Goal: Task Accomplishment & Management: Use online tool/utility

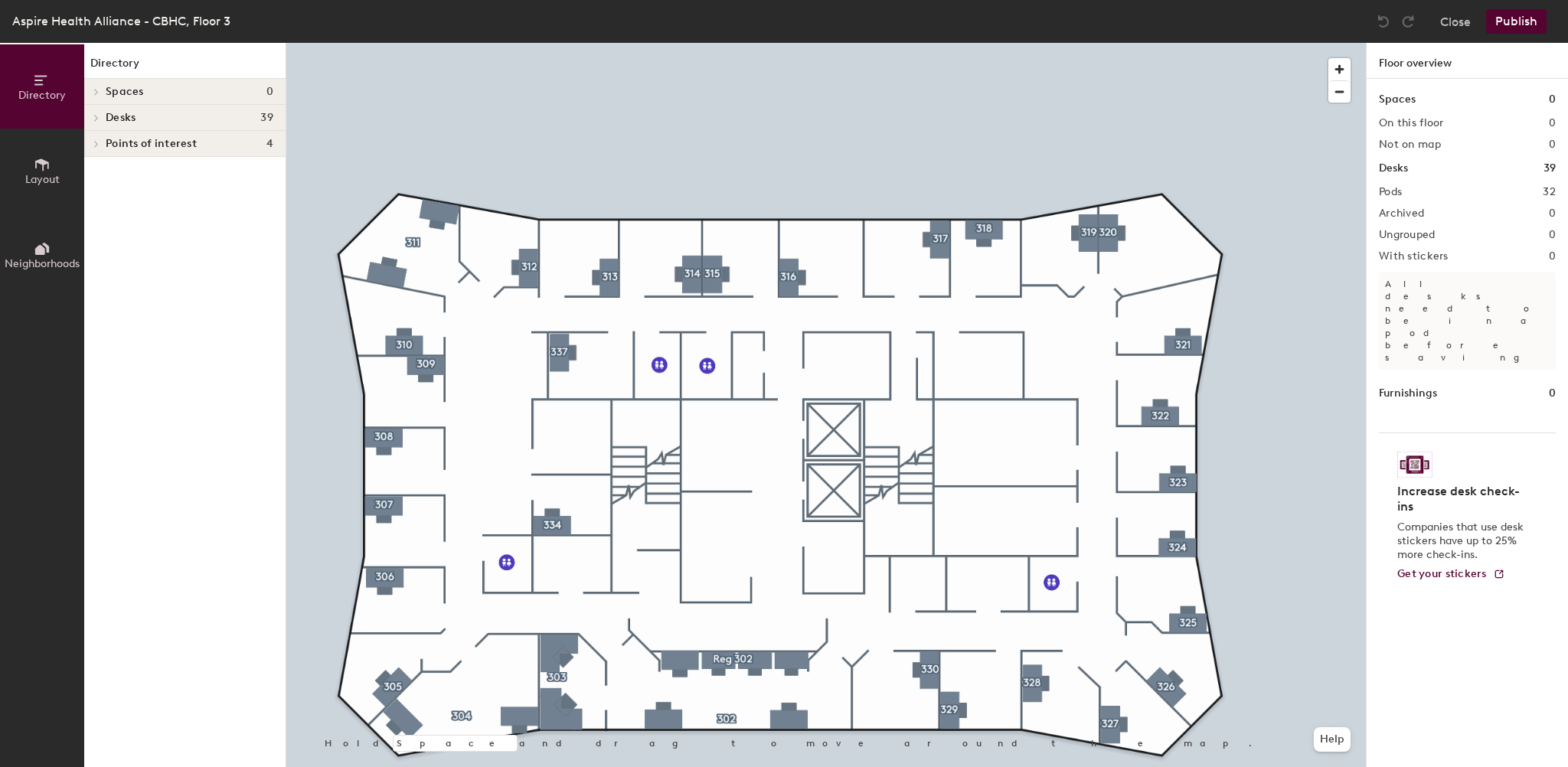
click at [21, 171] on button "Layout" at bounding box center [42, 171] width 84 height 84
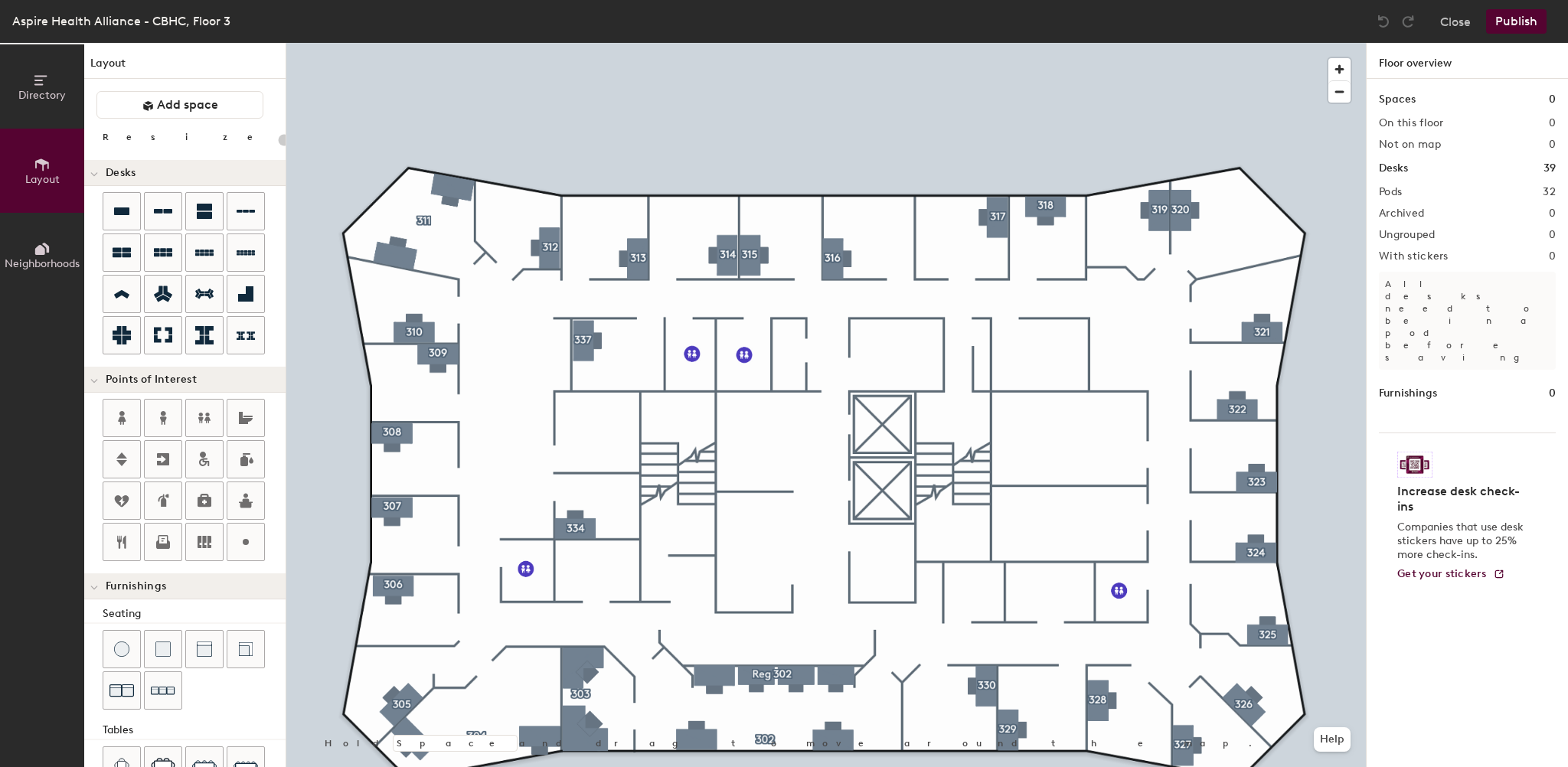
click at [1440, 25] on div "Close Publish" at bounding box center [1464, 21] width 184 height 25
click at [1443, 22] on button "Close" at bounding box center [1455, 21] width 31 height 25
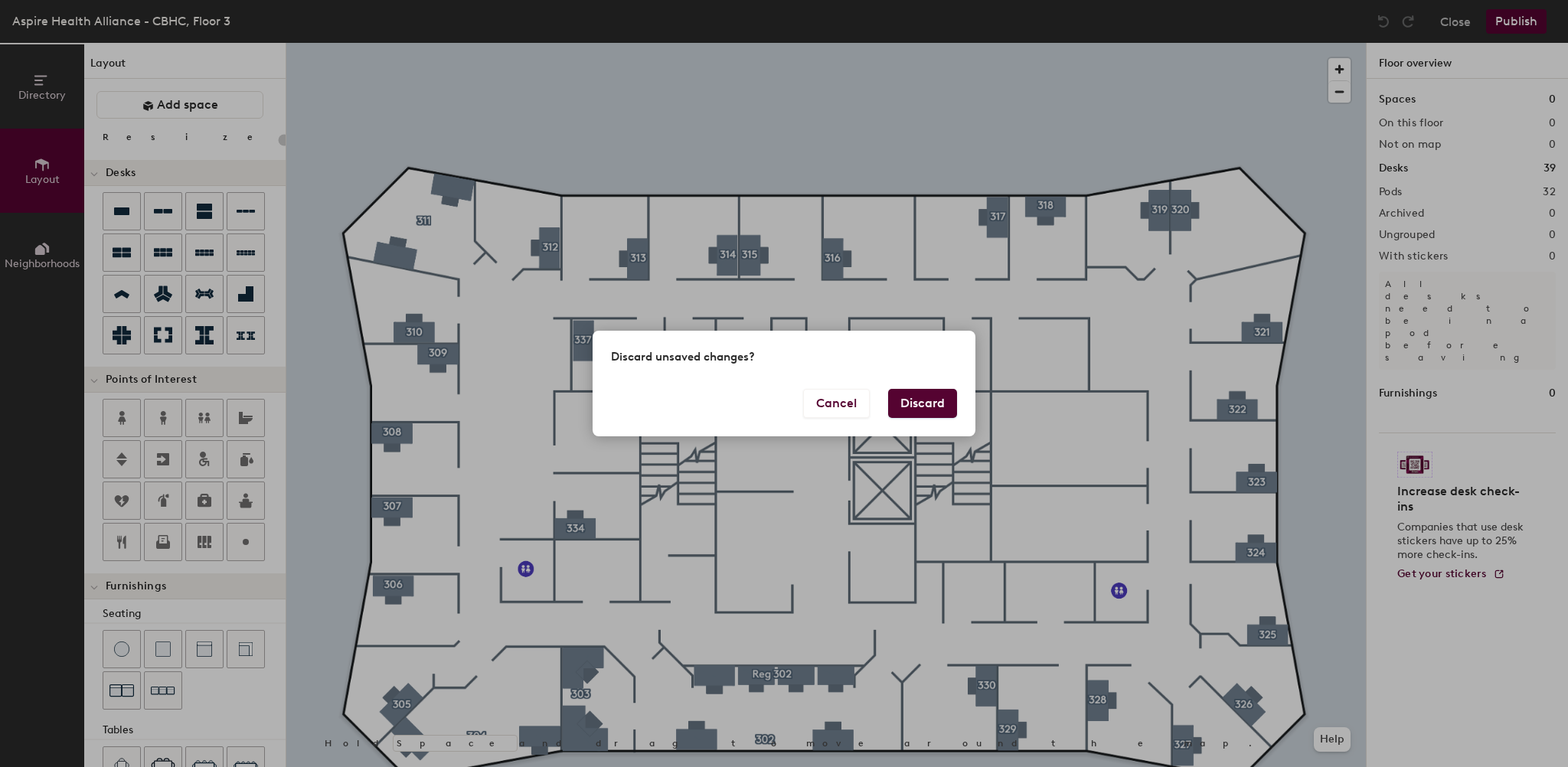
click at [909, 407] on button "Discard" at bounding box center [922, 403] width 69 height 29
type input "20"
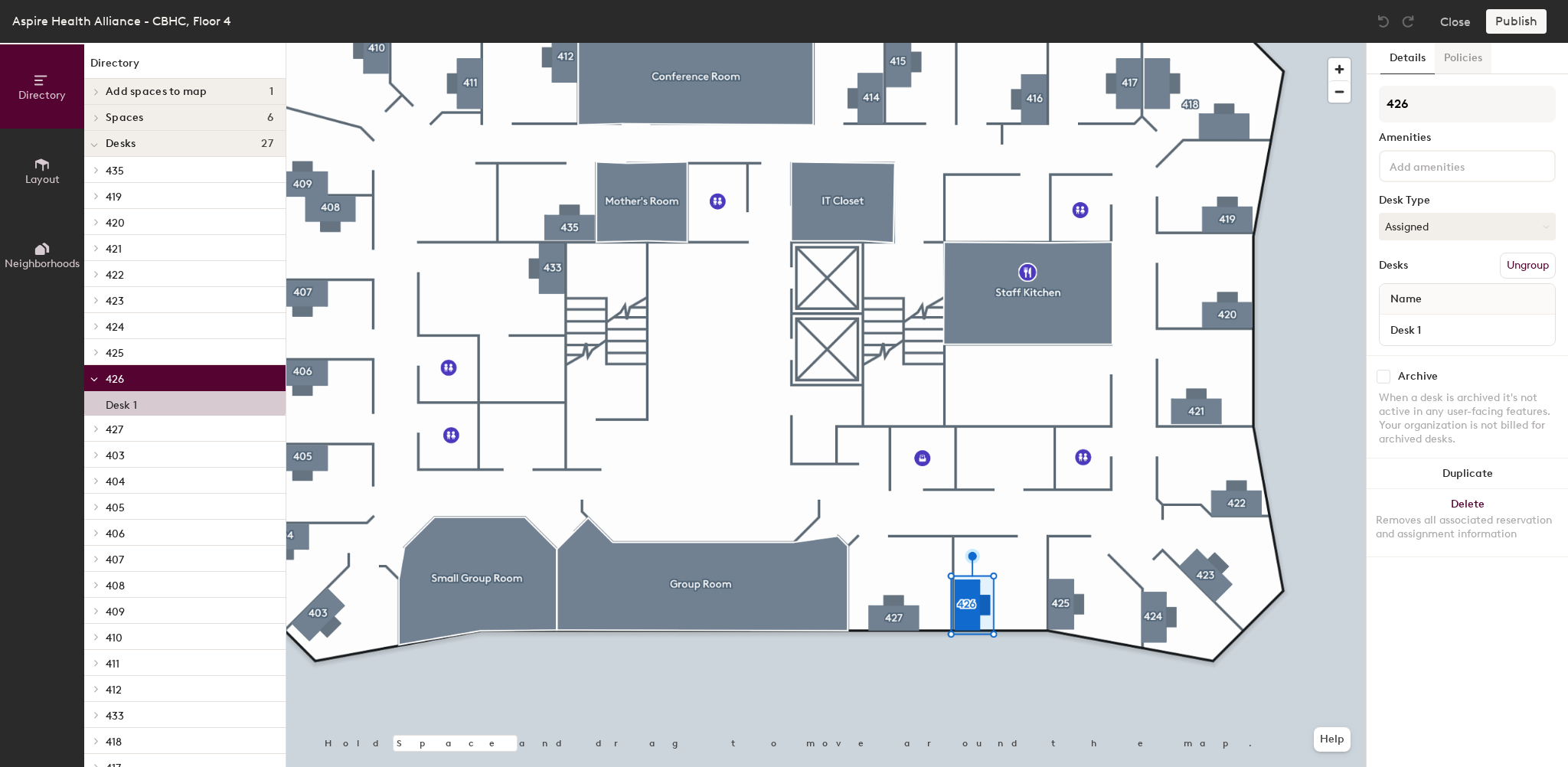
click at [1470, 61] on button "Policies" at bounding box center [1464, 58] width 56 height 32
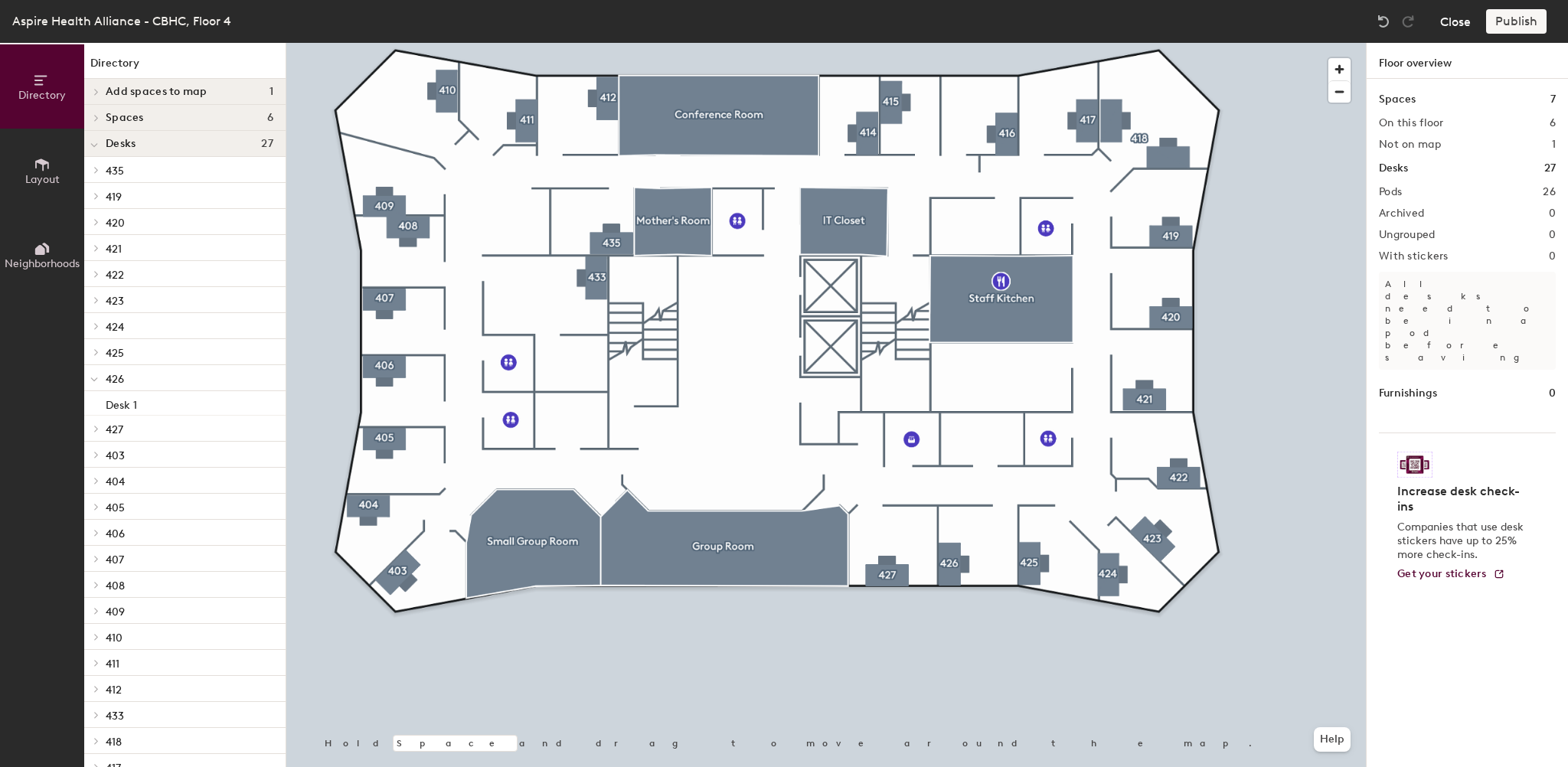
click at [1442, 20] on button "Close" at bounding box center [1455, 21] width 31 height 25
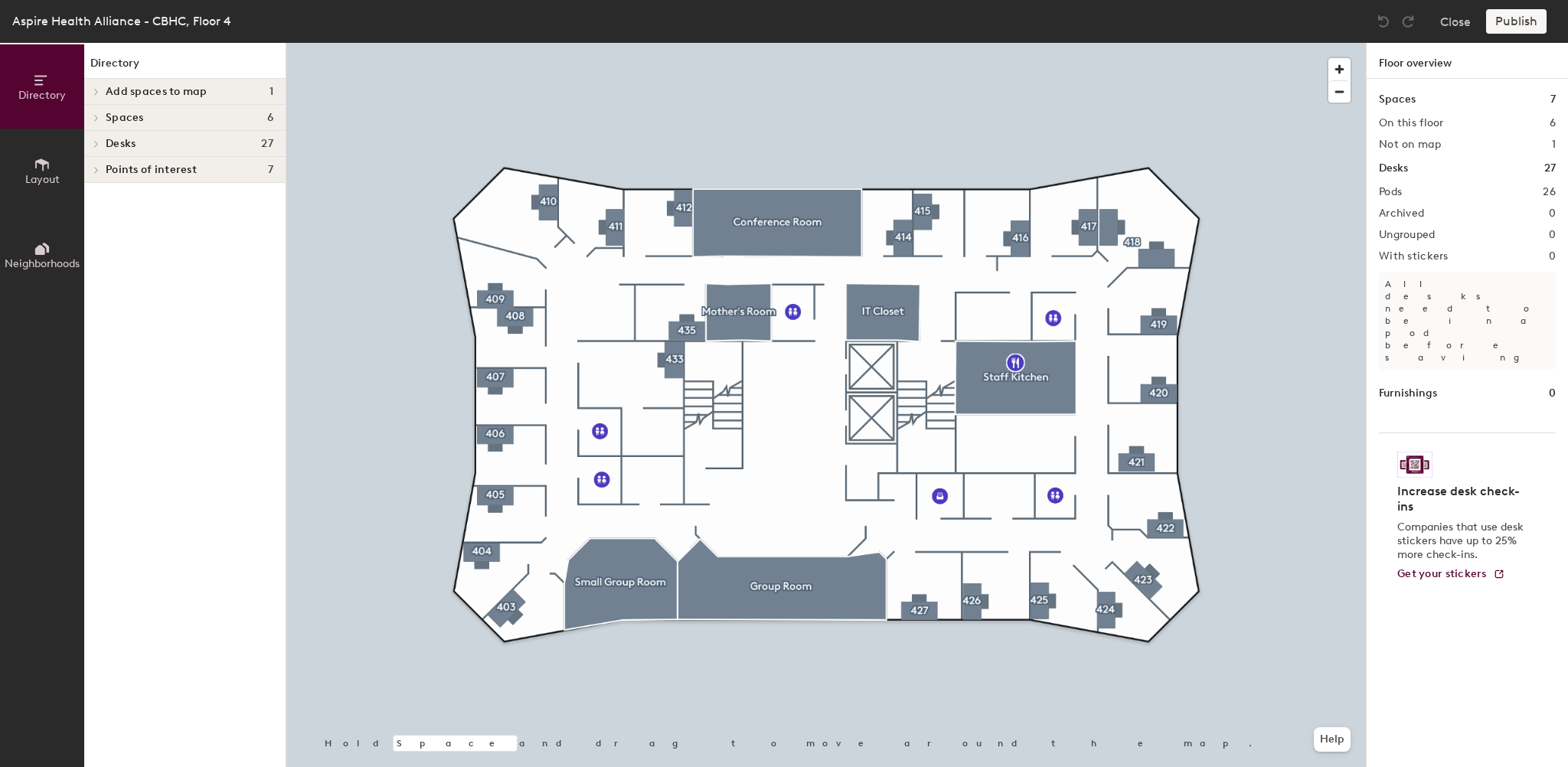
click at [34, 256] on icon at bounding box center [42, 249] width 17 height 17
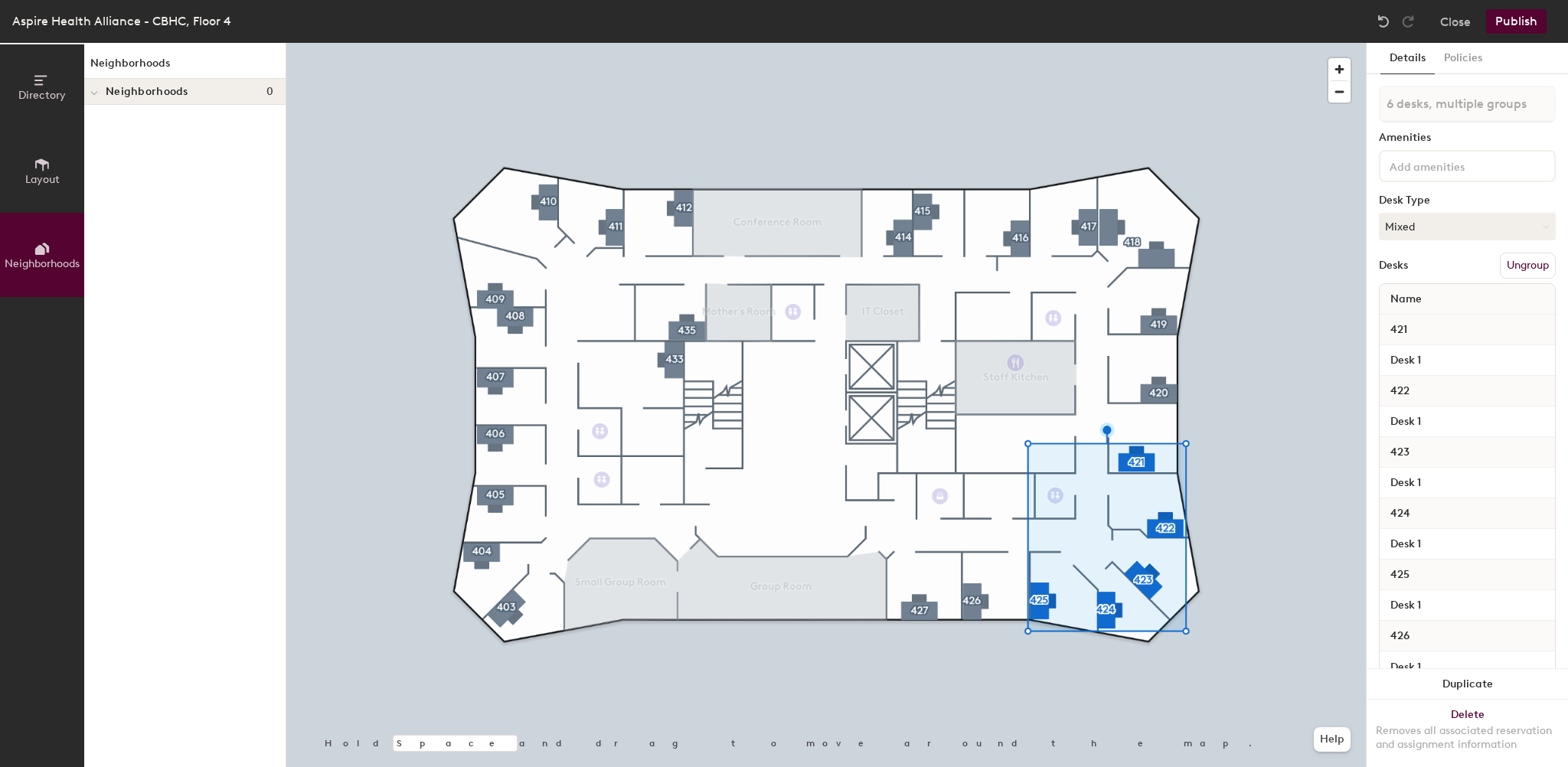
type input "7 desks, multiple groups"
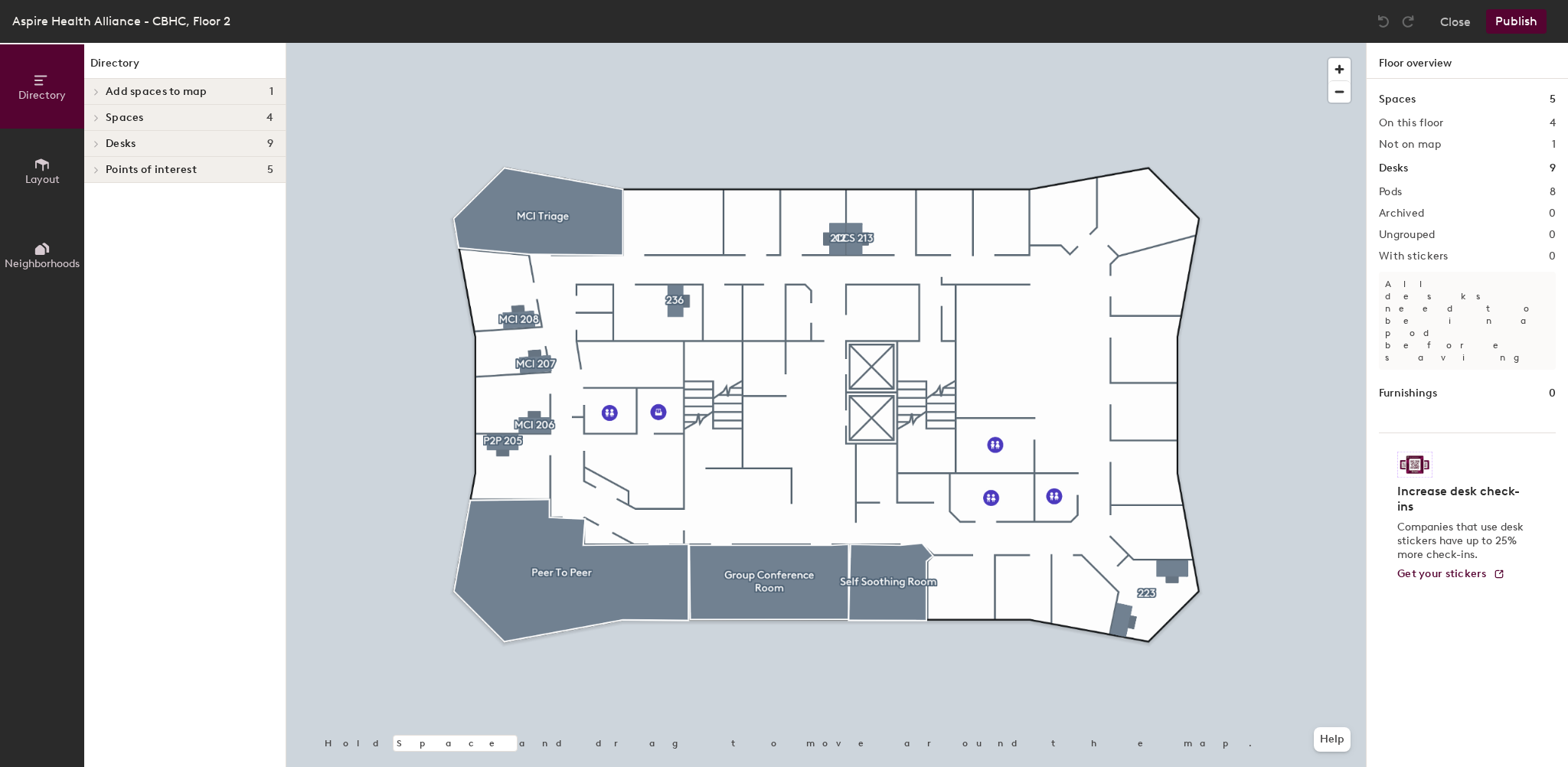
click at [40, 169] on icon at bounding box center [42, 164] width 17 height 17
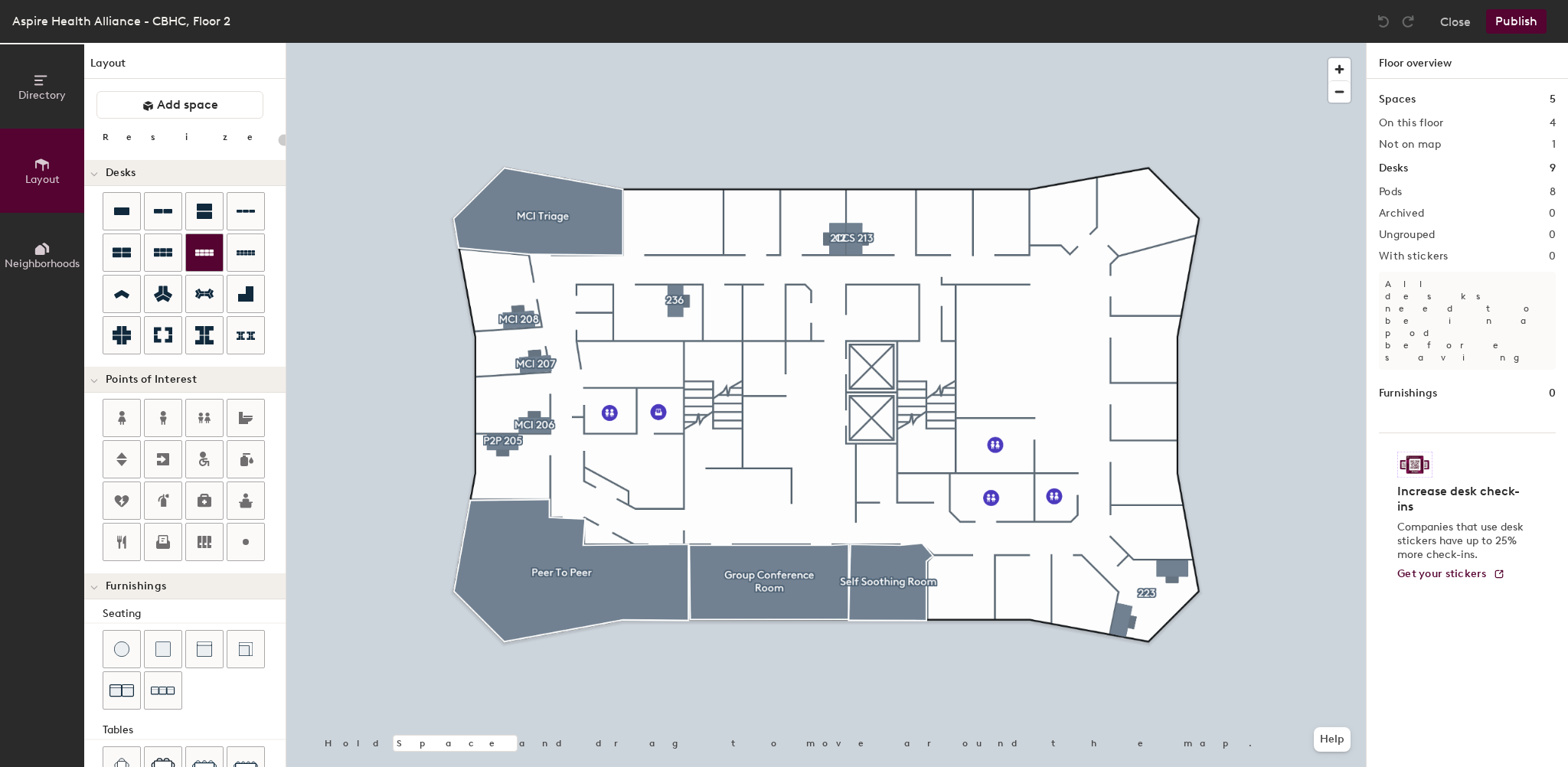
click at [214, 254] on div at bounding box center [204, 252] width 36 height 36
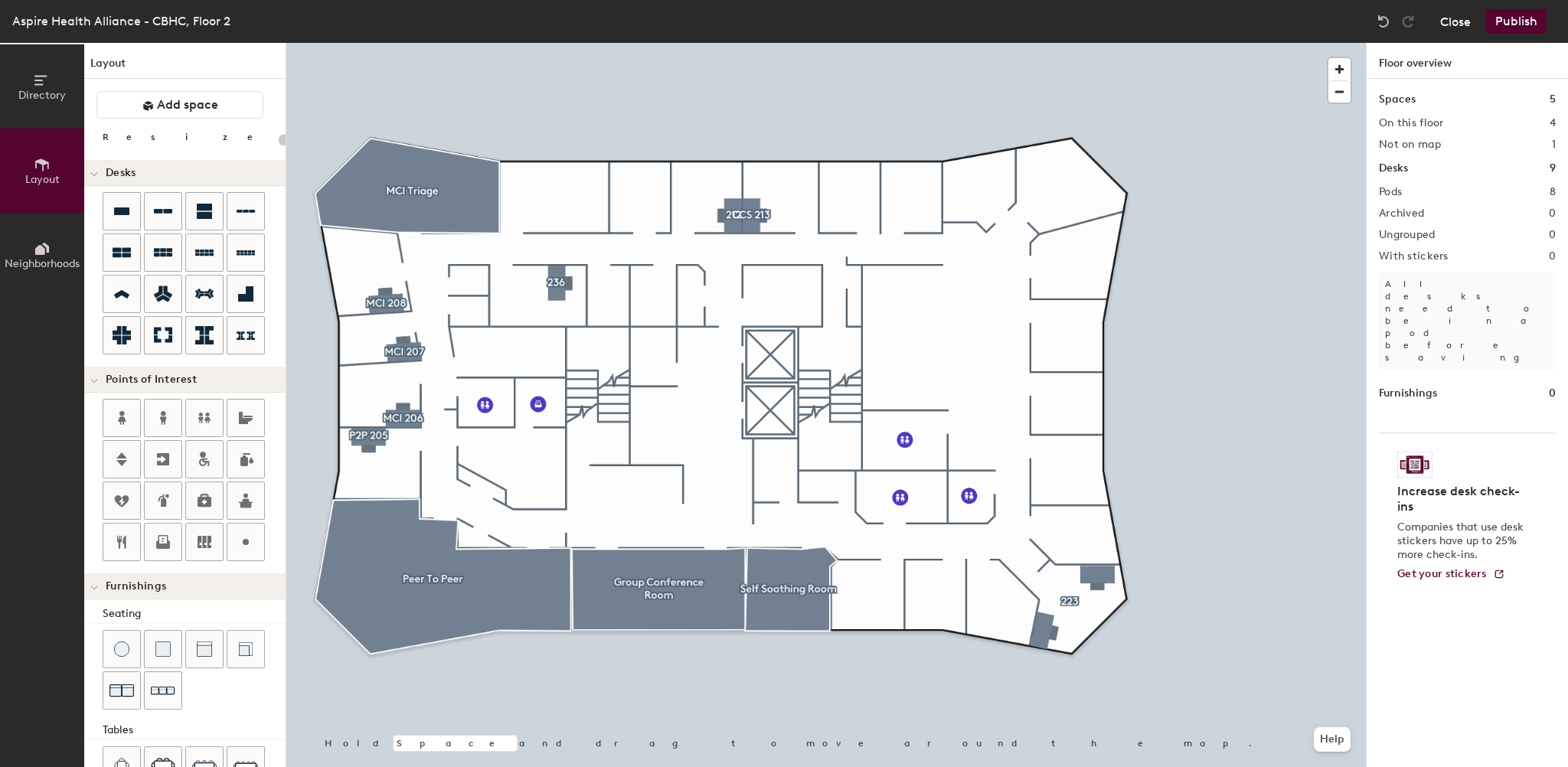
click at [1442, 25] on button "Close" at bounding box center [1455, 21] width 31 height 25
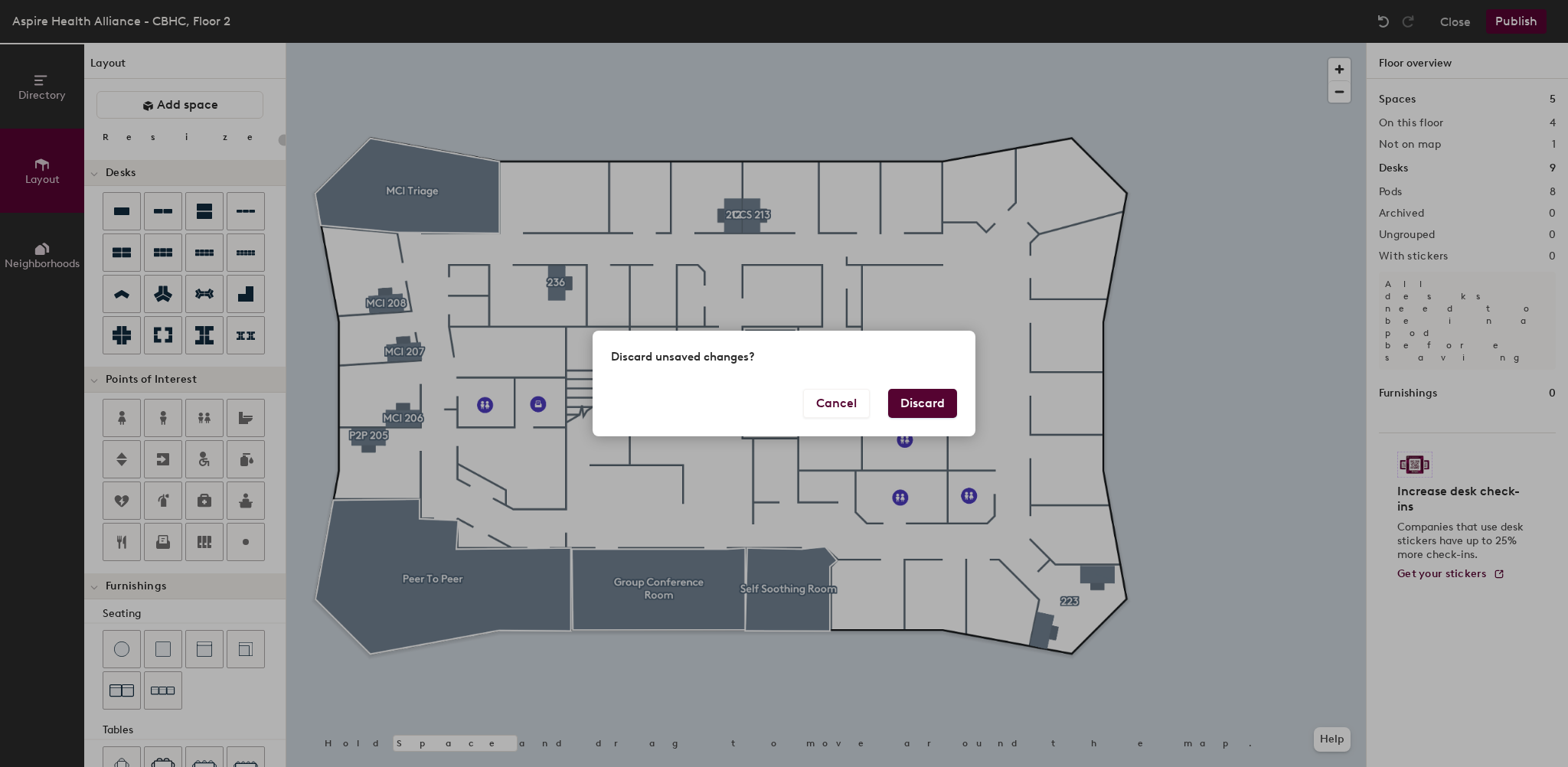
click at [904, 408] on button "Discard" at bounding box center [922, 403] width 69 height 29
type input "20"
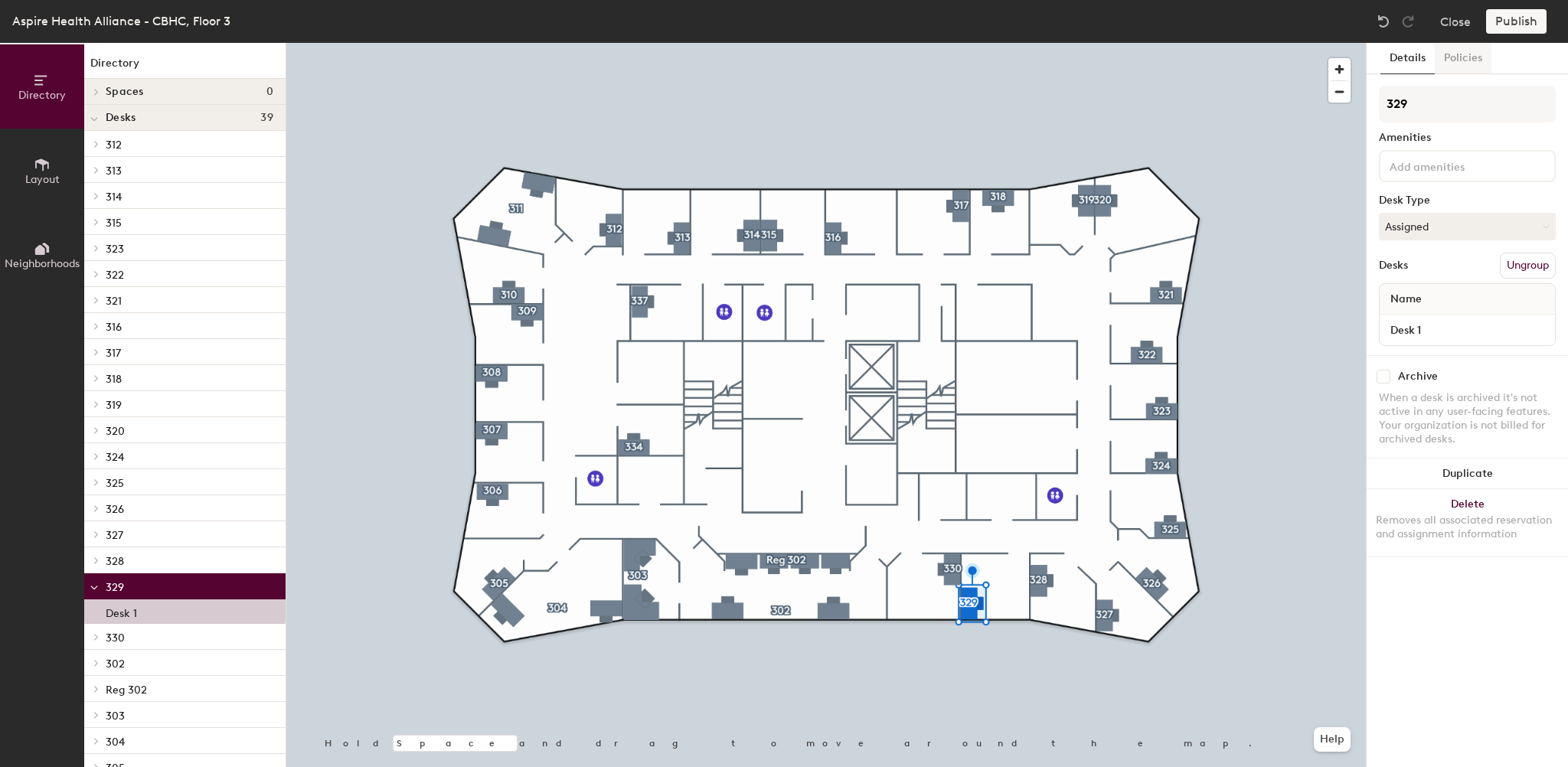
click at [1463, 52] on button "Policies" at bounding box center [1464, 58] width 56 height 32
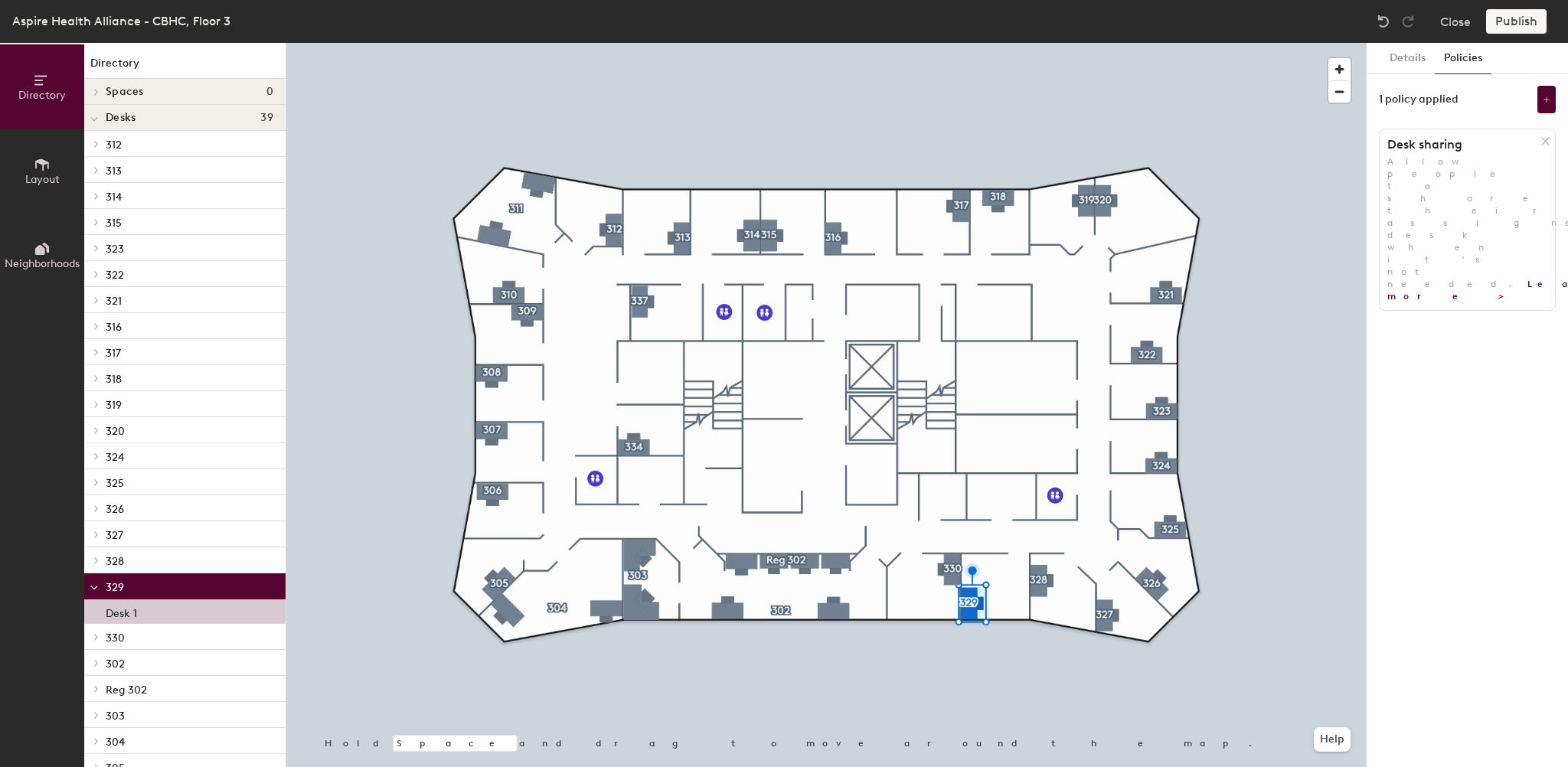
click at [1255, 43] on div at bounding box center [825, 43] width 1080 height 0
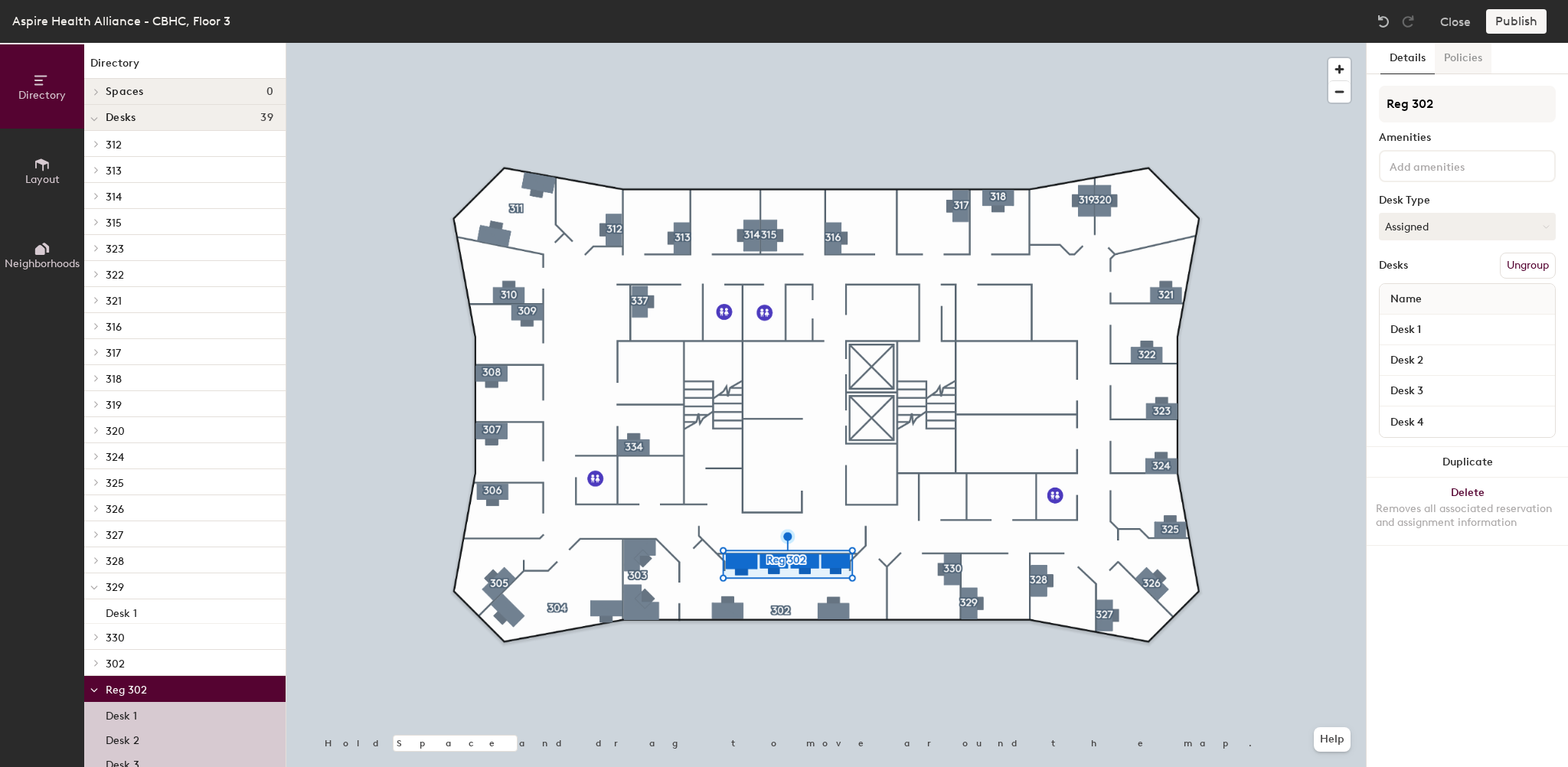
click at [1461, 61] on button "Policies" at bounding box center [1464, 58] width 56 height 32
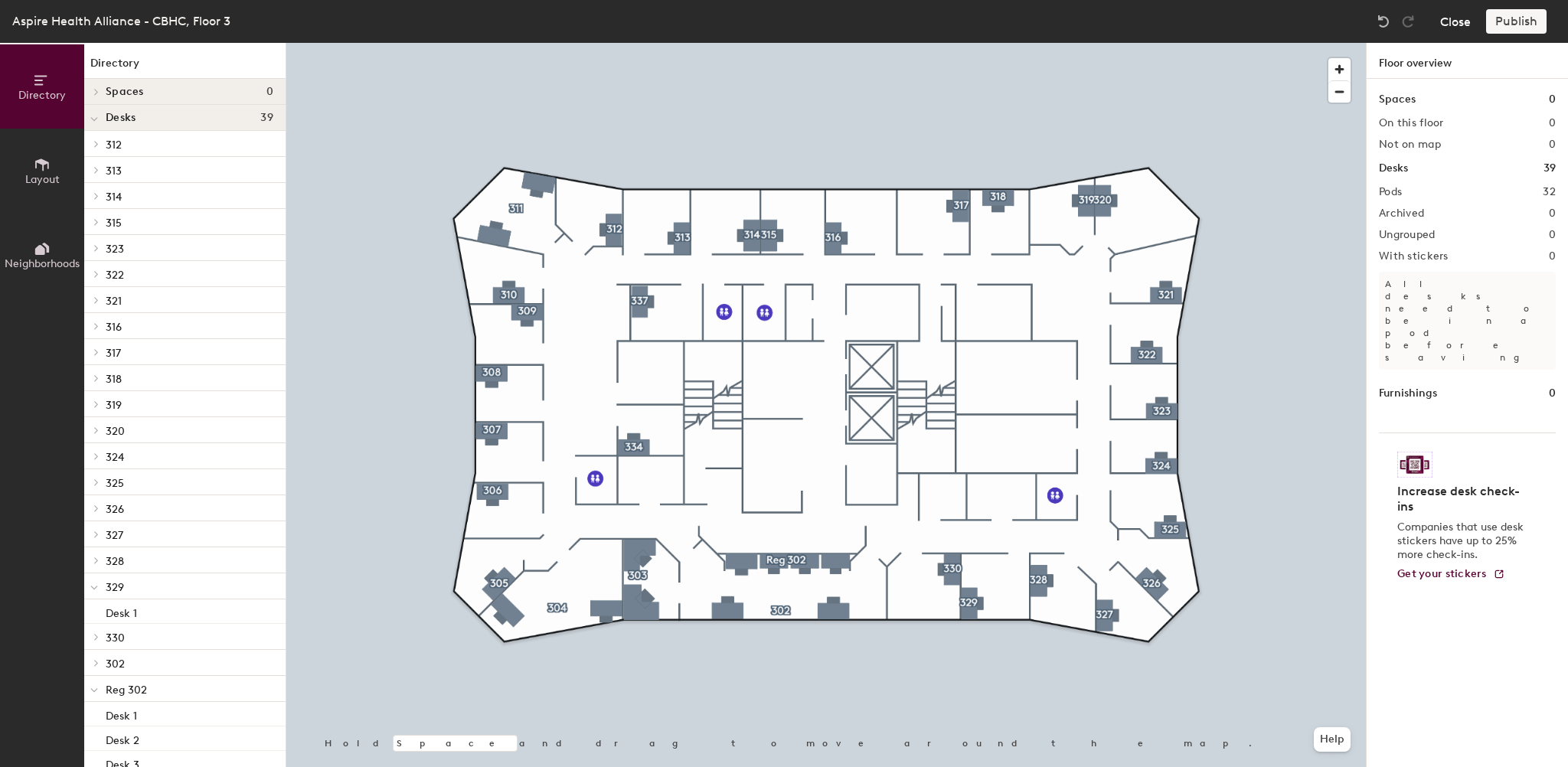
click at [1443, 22] on button "Close" at bounding box center [1455, 21] width 31 height 25
